Goal: Complete application form: Complete application form

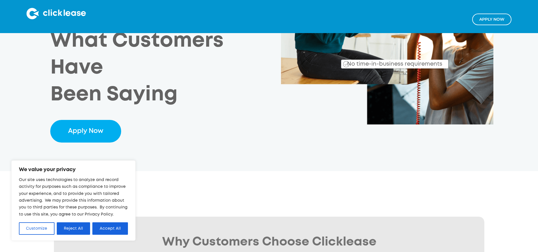
scroll to position [215, 0]
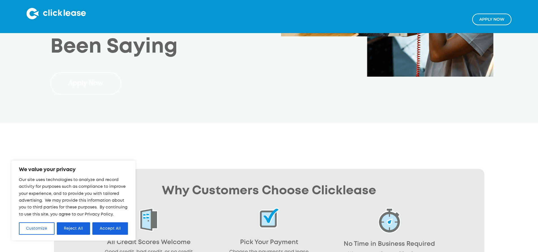
click at [72, 72] on link "Apply Now" at bounding box center [85, 83] width 71 height 23
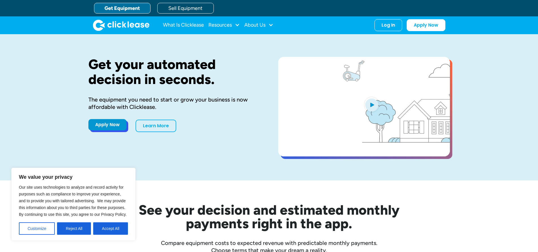
click at [114, 127] on link "Apply Now" at bounding box center [107, 124] width 38 height 11
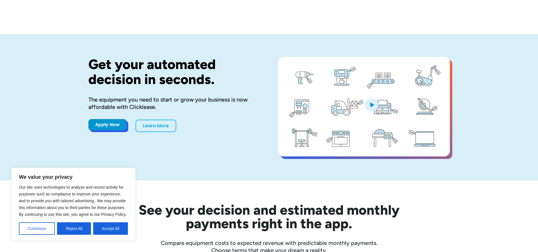
scroll to position [1601, 0]
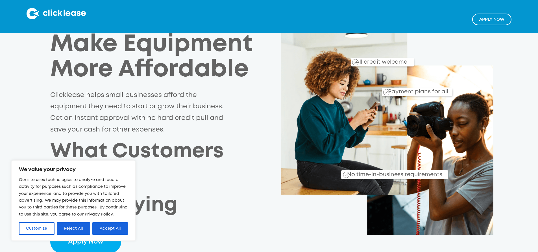
scroll to position [113, 0]
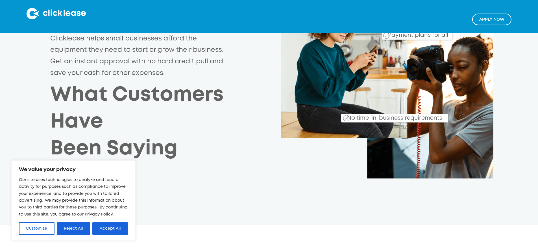
click at [83, 174] on link "Apply Now" at bounding box center [85, 185] width 71 height 23
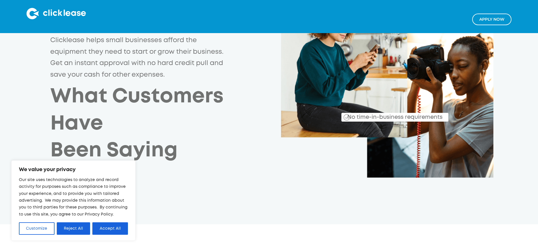
scroll to position [114, 0]
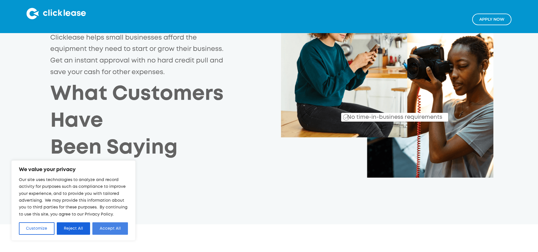
click at [106, 231] on button "Accept All" at bounding box center [110, 228] width 36 height 12
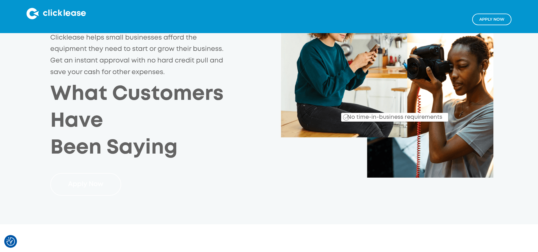
click at [83, 173] on link "Apply Now" at bounding box center [85, 184] width 71 height 23
